Goal: Task Accomplishment & Management: Manage account settings

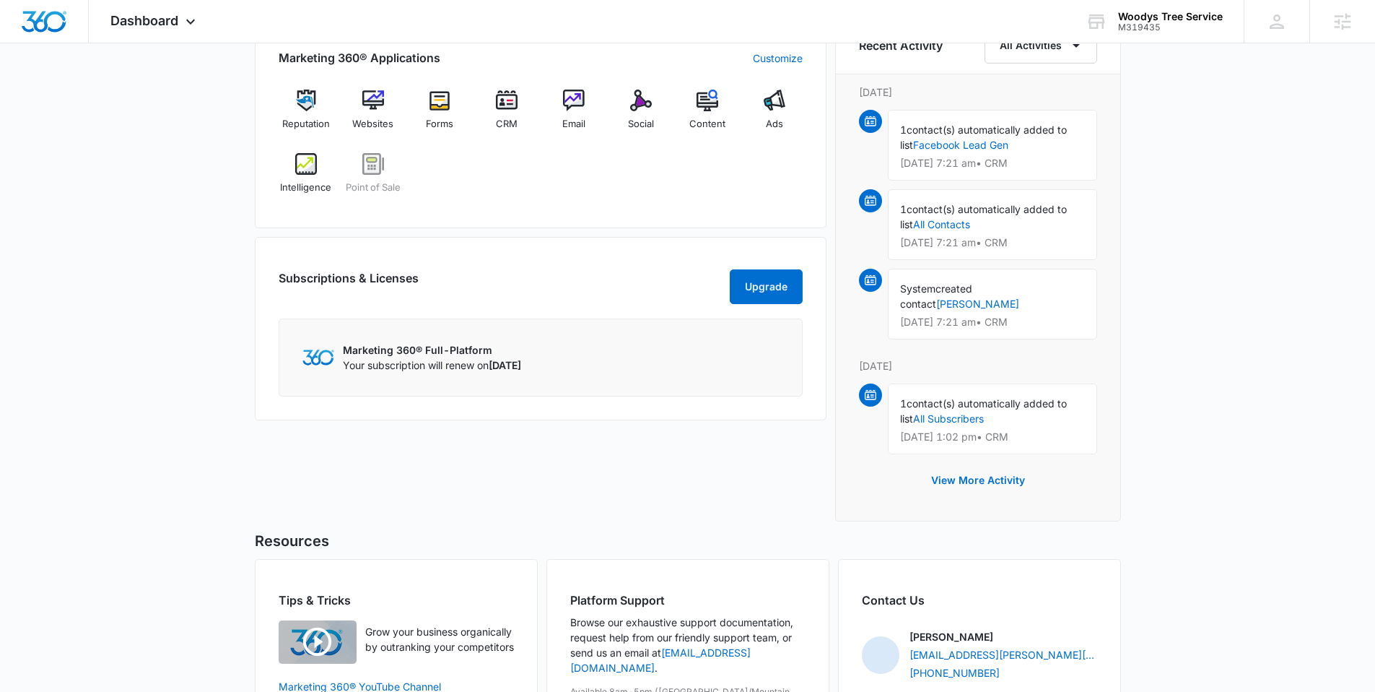
scroll to position [746, 0]
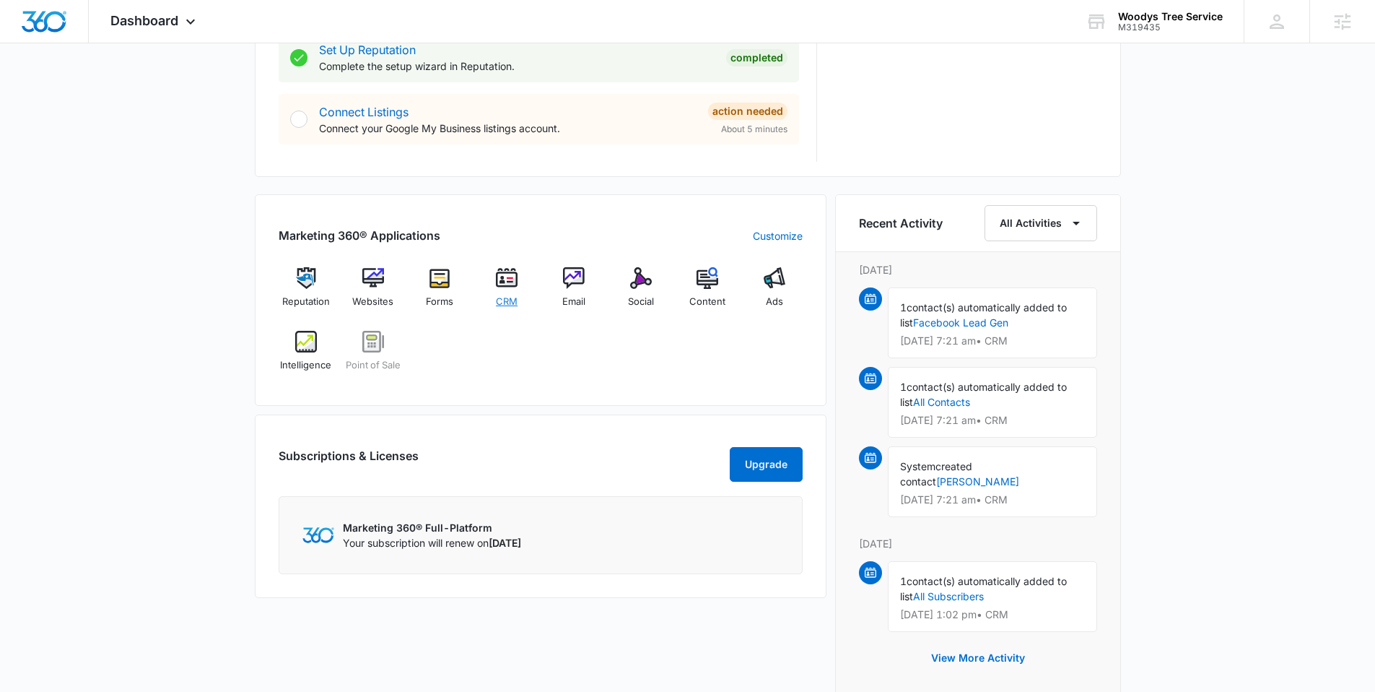
click at [499, 304] on span "CRM" at bounding box center [507, 302] width 22 height 14
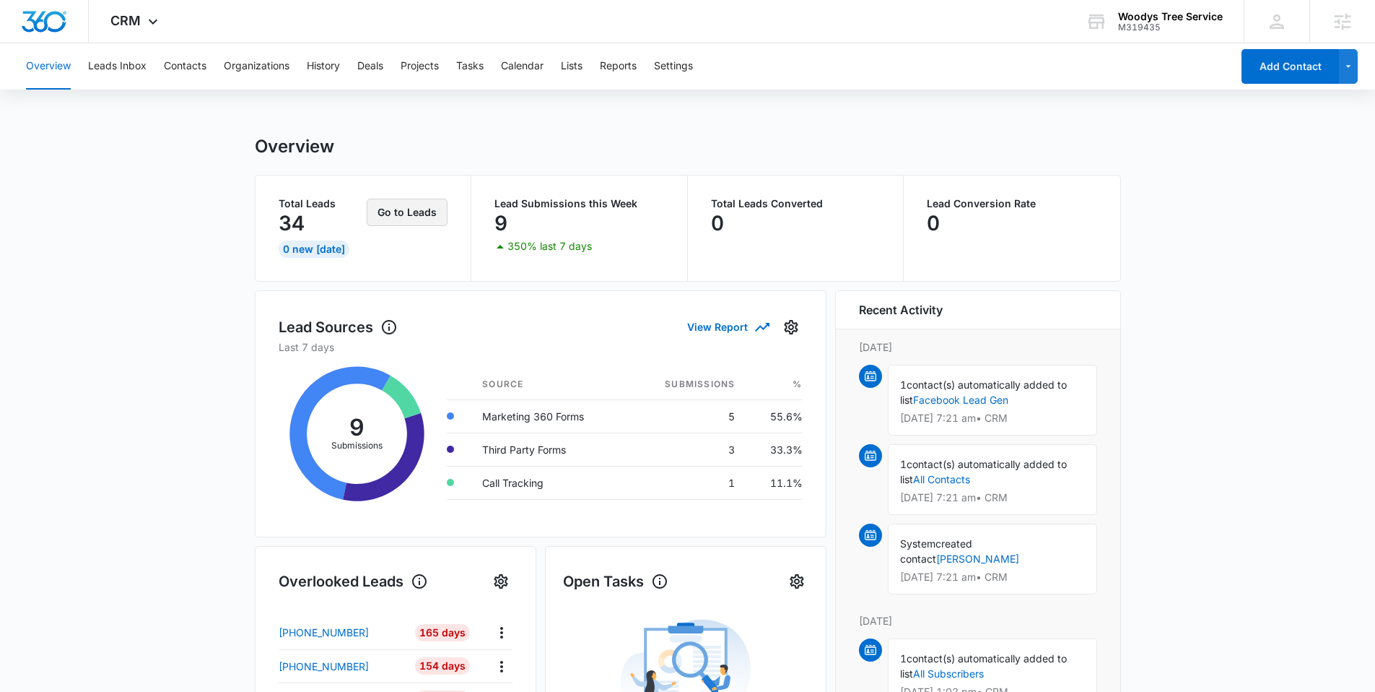
click at [403, 219] on button "Go to Leads" at bounding box center [407, 212] width 81 height 27
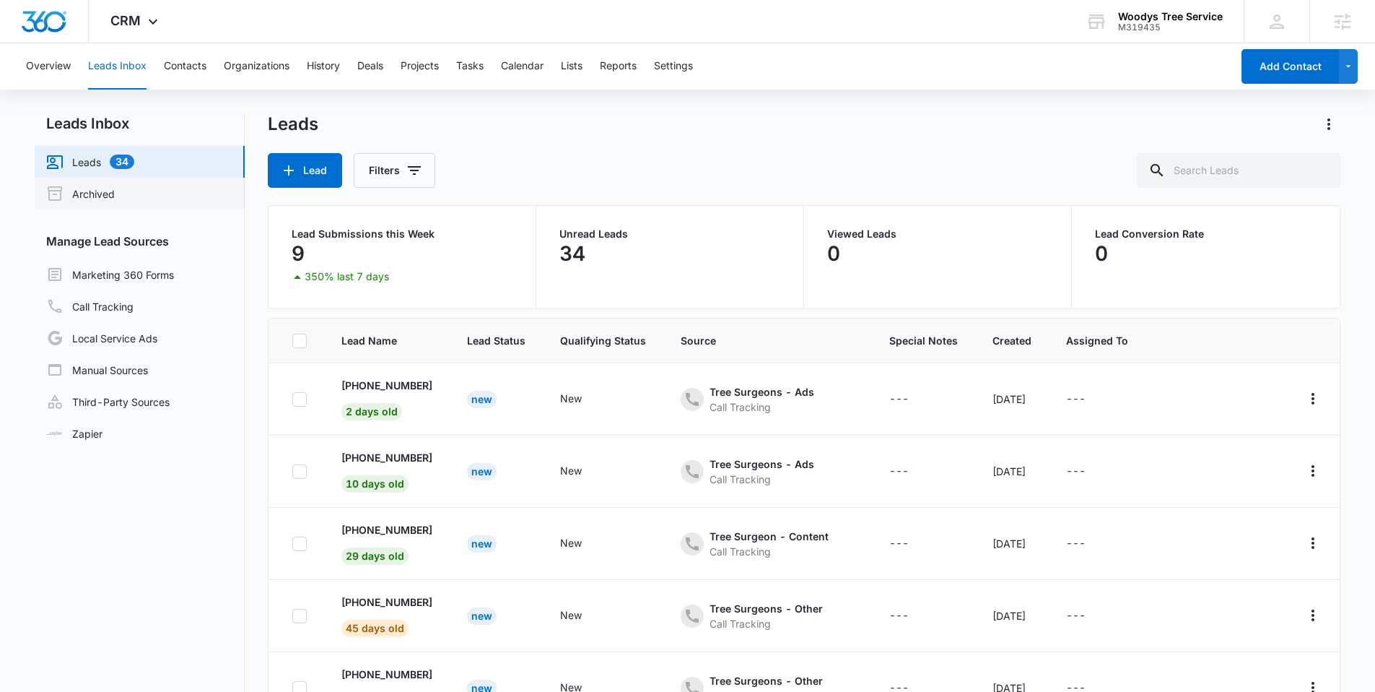
click at [108, 199] on link "Archived" at bounding box center [80, 193] width 69 height 17
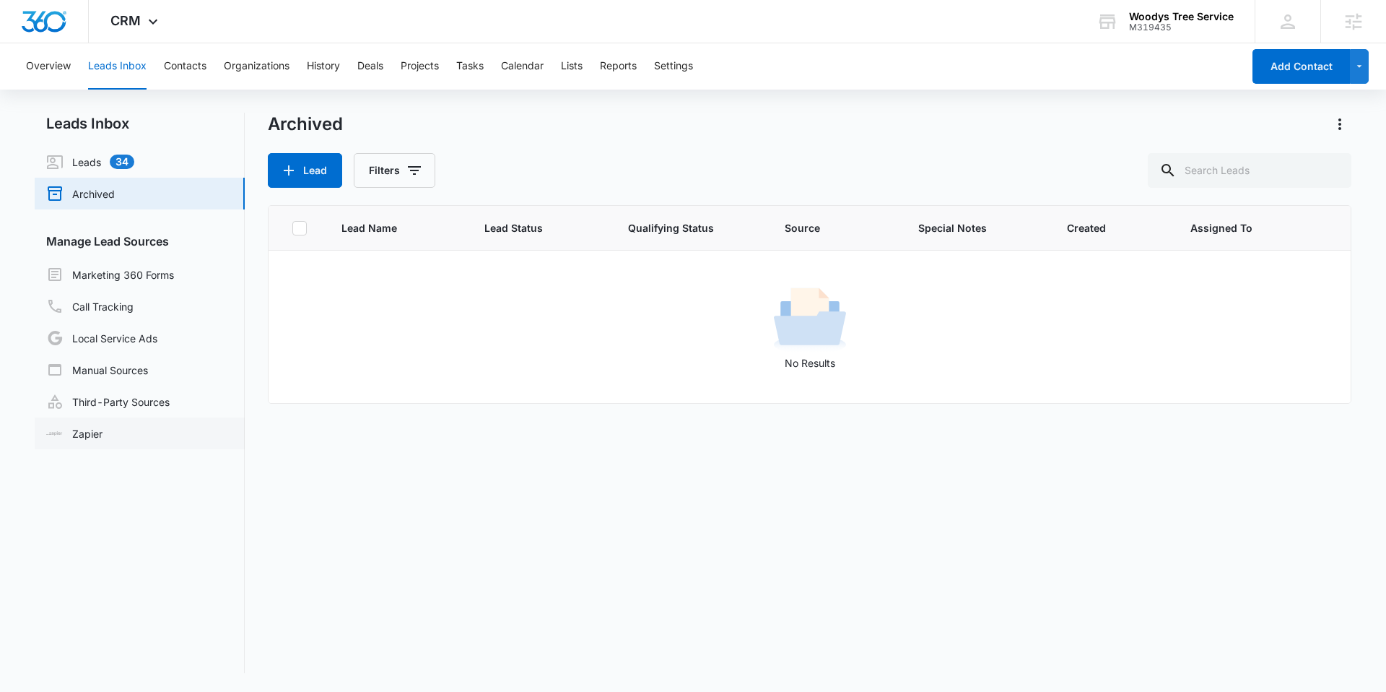
click at [103, 430] on link "Zapier" at bounding box center [74, 433] width 56 height 15
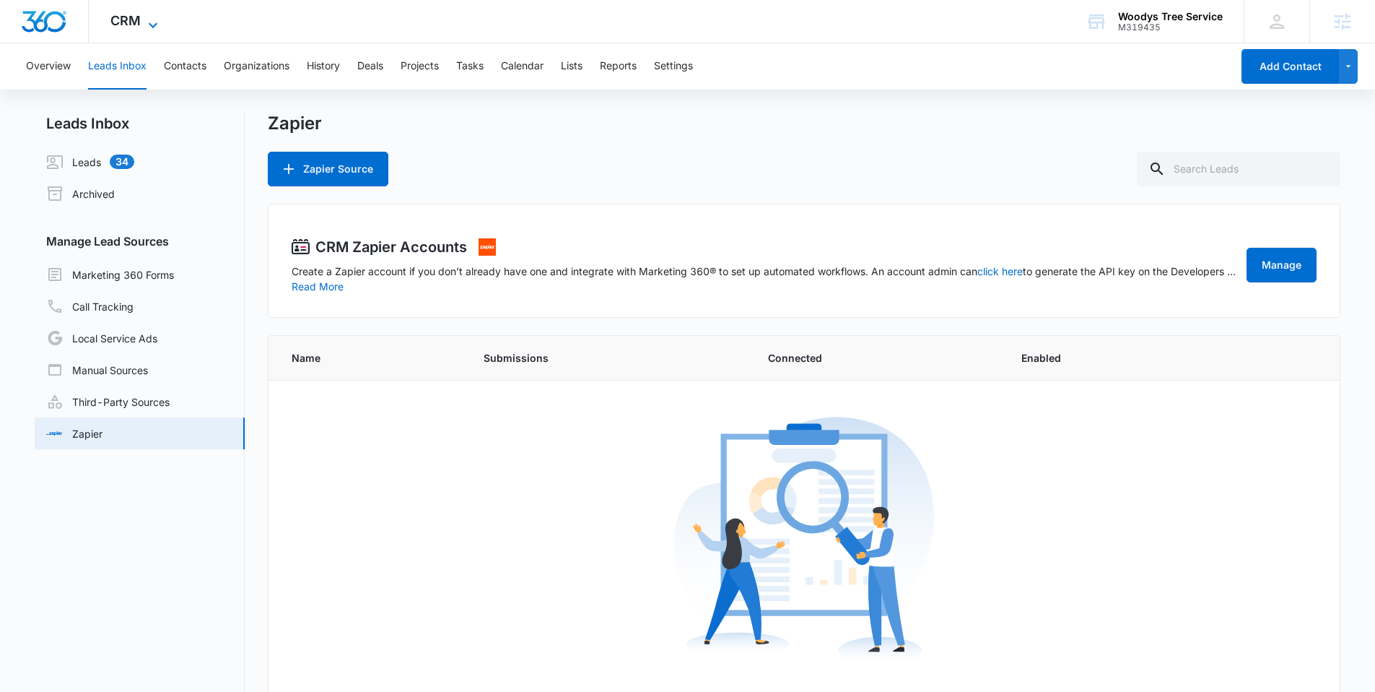
click at [147, 18] on icon at bounding box center [152, 25] width 17 height 17
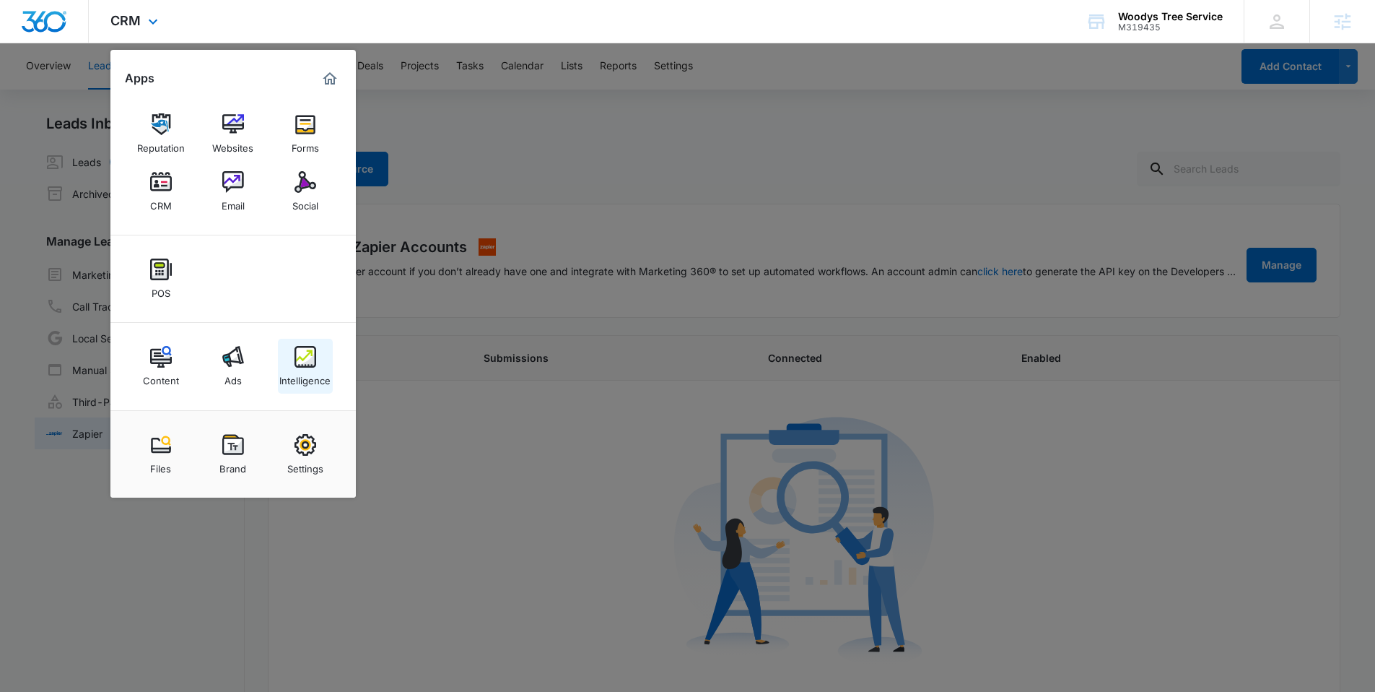
click at [306, 375] on div "Intelligence" at bounding box center [304, 376] width 51 height 19
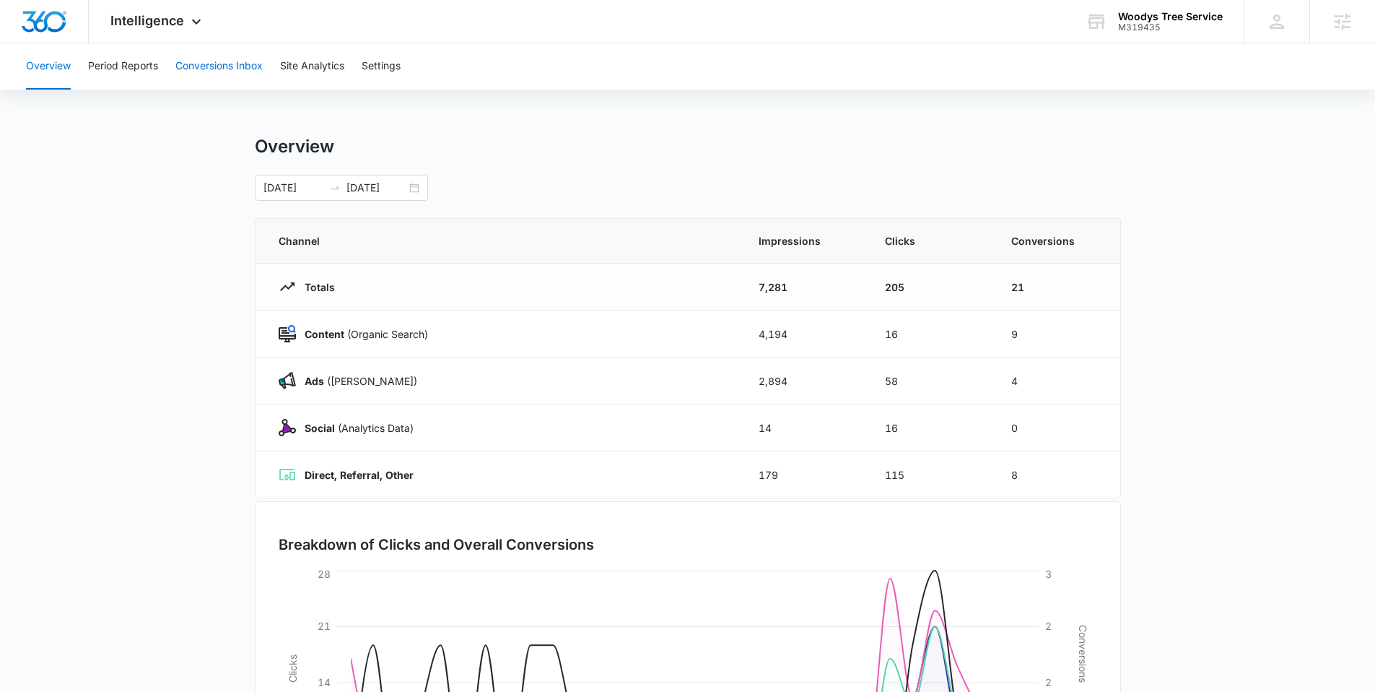
click at [200, 71] on button "Conversions Inbox" at bounding box center [218, 66] width 87 height 46
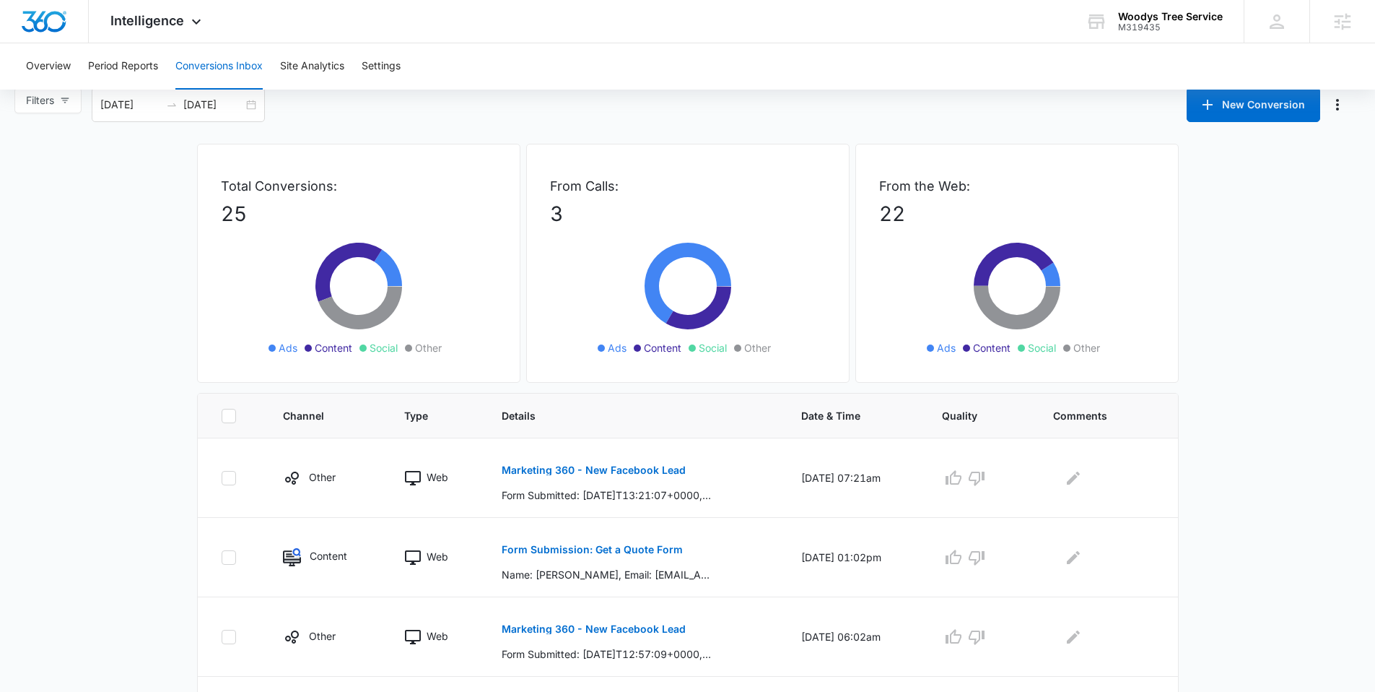
scroll to position [44, 0]
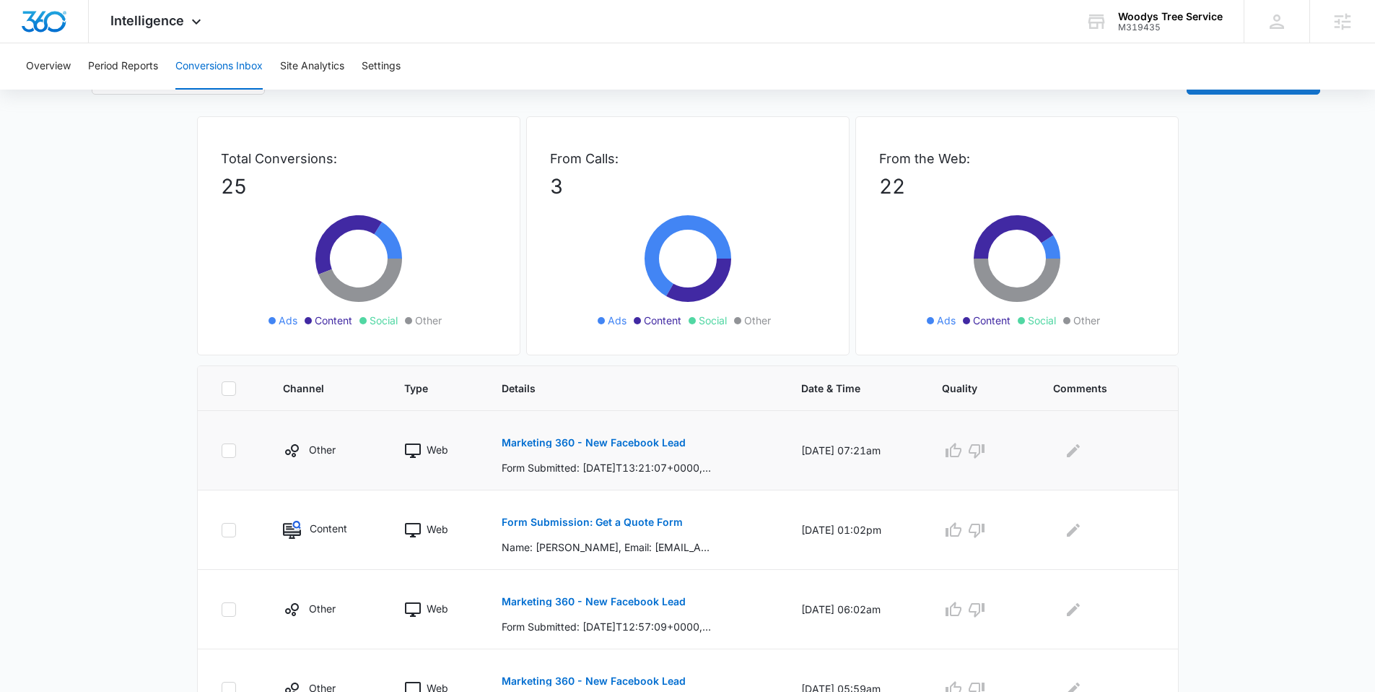
click at [651, 448] on button "Marketing 360 - New Facebook Lead" at bounding box center [594, 442] width 184 height 35
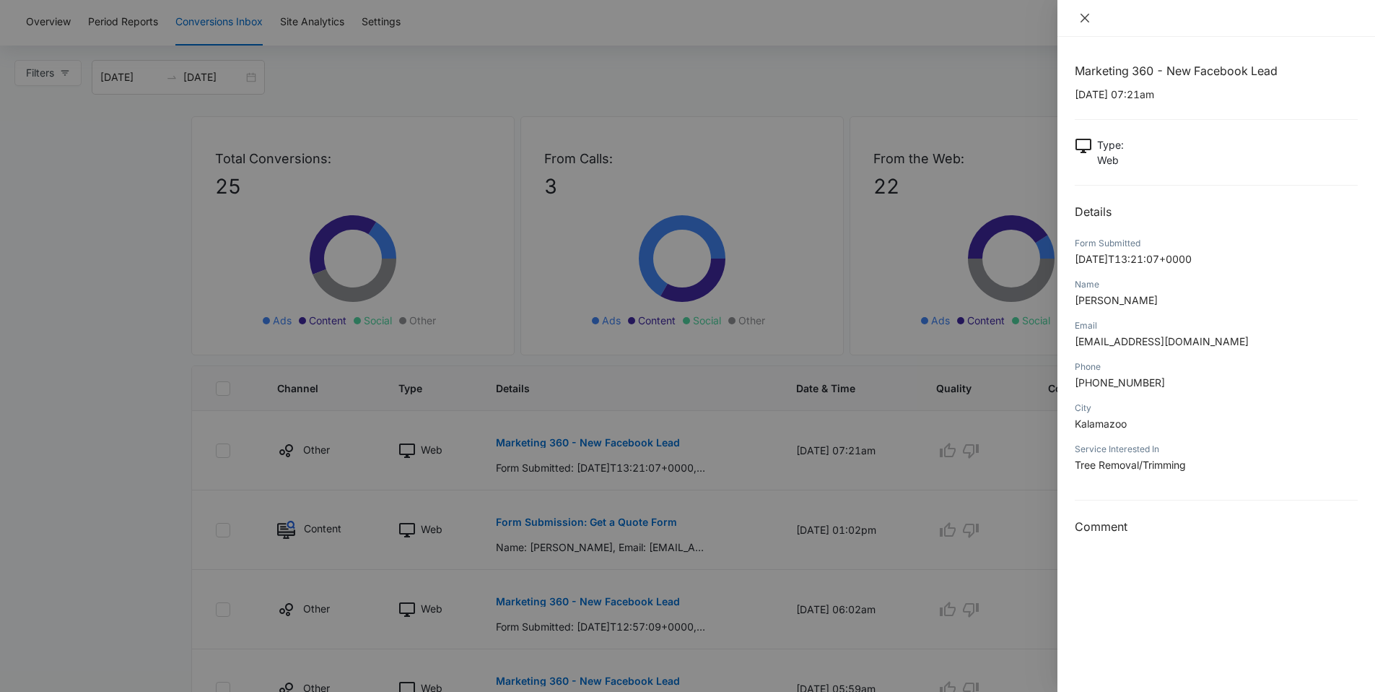
click at [1087, 19] on icon "close" at bounding box center [1085, 18] width 9 height 9
